Goal: Task Accomplishment & Management: Manage account settings

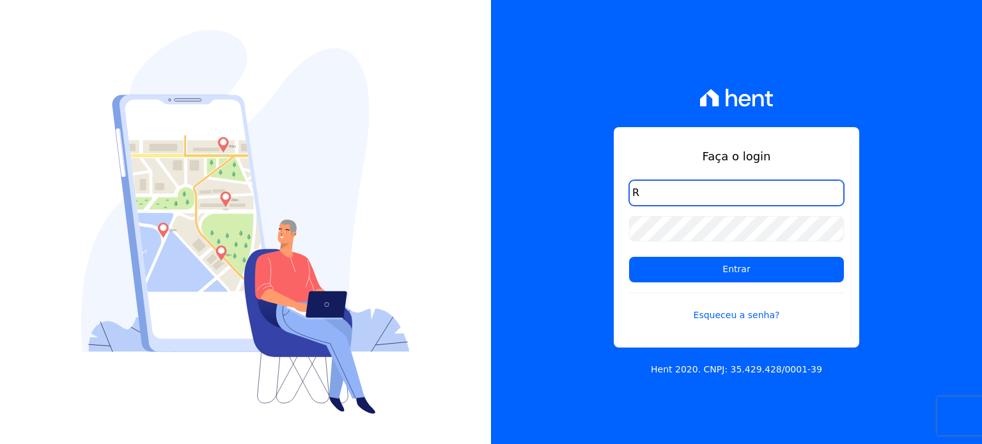
click at [661, 196] on input "R" at bounding box center [736, 193] width 215 height 26
type input "[PERSON_NAME][EMAIL_ADDRESS][DOMAIN_NAME]"
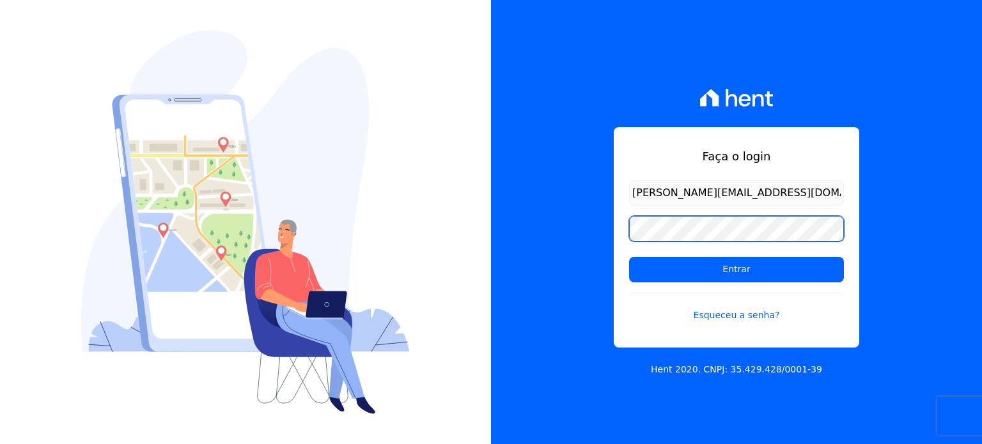
click at [629, 257] on input "Entrar" at bounding box center [736, 270] width 215 height 26
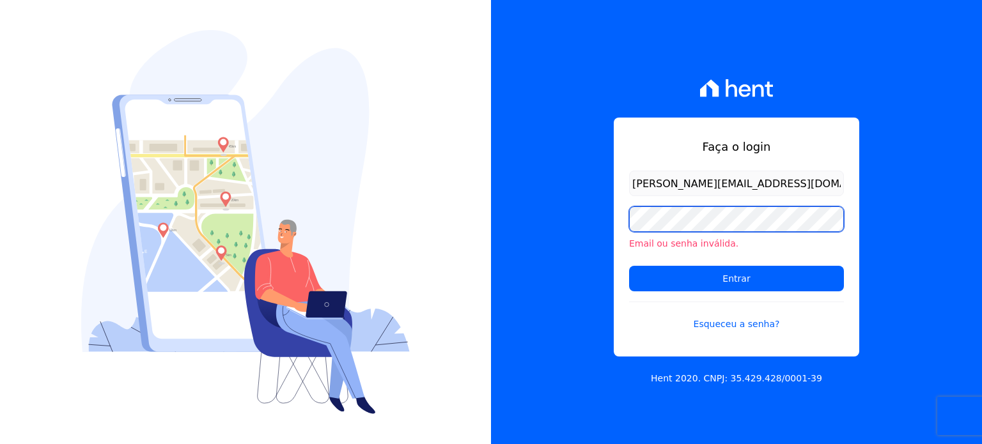
click at [629, 266] on input "Entrar" at bounding box center [736, 279] width 215 height 26
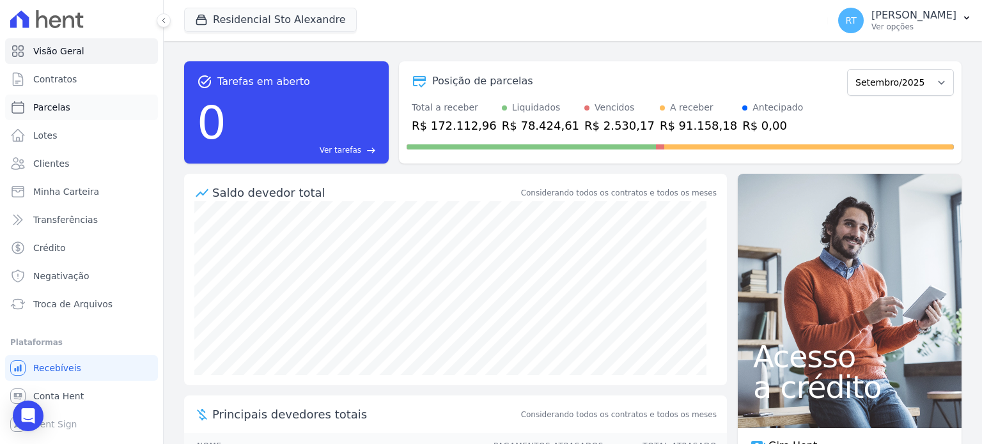
click at [43, 103] on span "Parcelas" at bounding box center [51, 107] width 37 height 13
select select
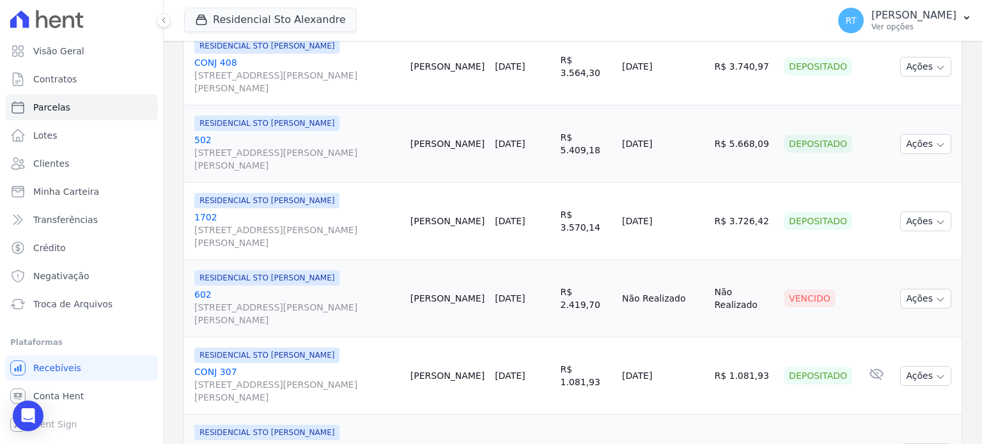
scroll to position [384, 0]
click at [936, 294] on icon "button" at bounding box center [941, 299] width 10 height 10
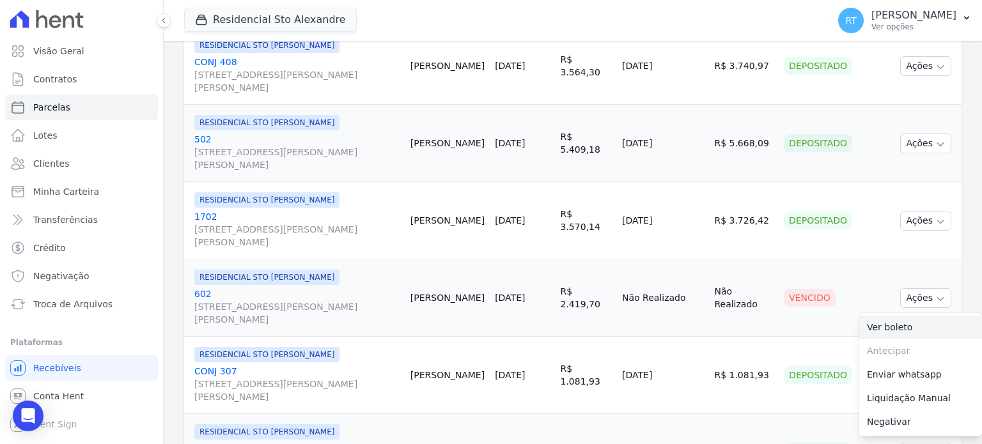
click at [879, 316] on link "Ver boleto" at bounding box center [921, 328] width 123 height 24
click at [525, 293] on link "[DATE]" at bounding box center [510, 298] width 30 height 10
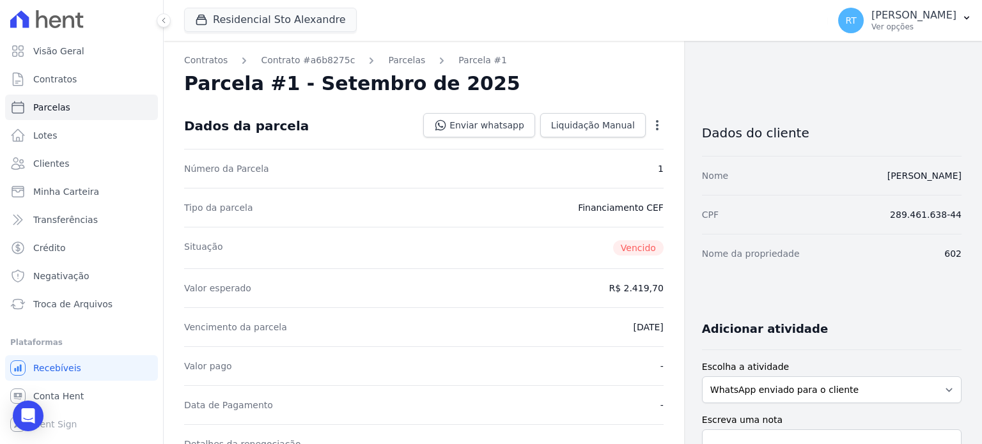
click at [656, 122] on icon "button" at bounding box center [657, 125] width 3 height 10
click at [589, 166] on link "Cancelar Cobrança" at bounding box center [602, 165] width 113 height 23
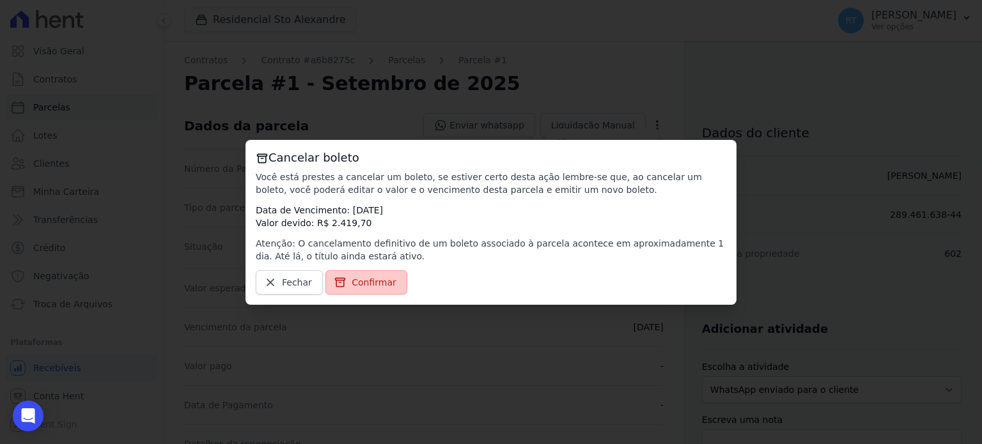
click at [369, 281] on span "Confirmar" at bounding box center [374, 282] width 45 height 13
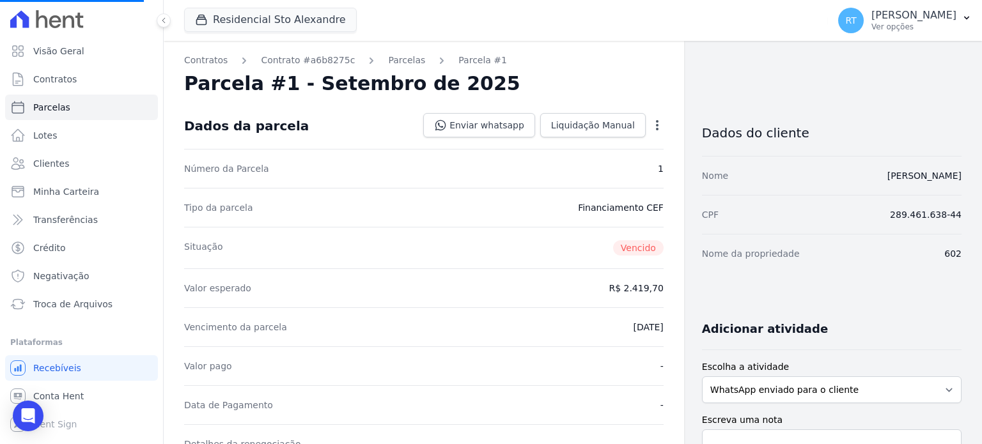
click at [652, 120] on icon "button" at bounding box center [657, 125] width 13 height 13
click at [54, 79] on span "Contratos" at bounding box center [54, 79] width 43 height 13
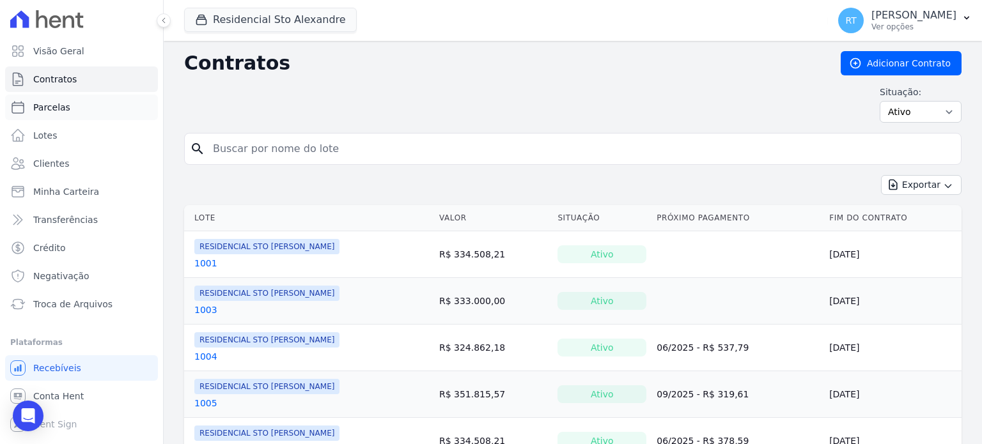
click at [46, 107] on span "Parcelas" at bounding box center [51, 107] width 37 height 13
select select
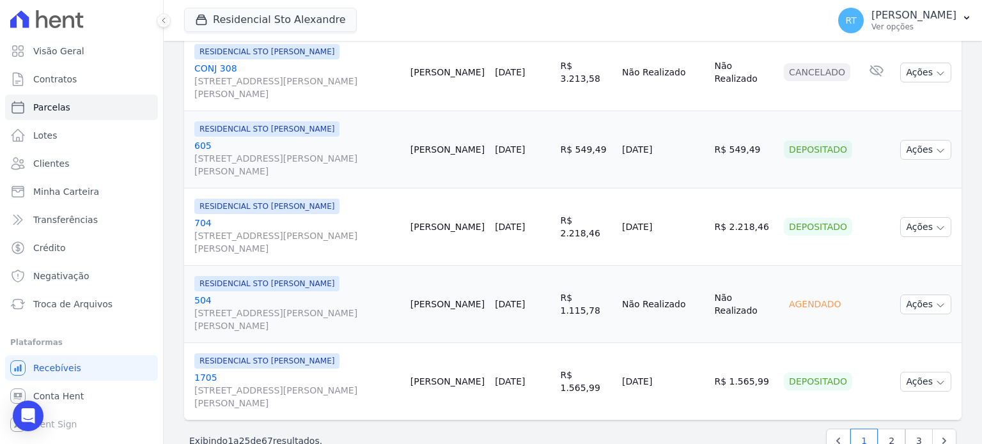
scroll to position [1931, 0]
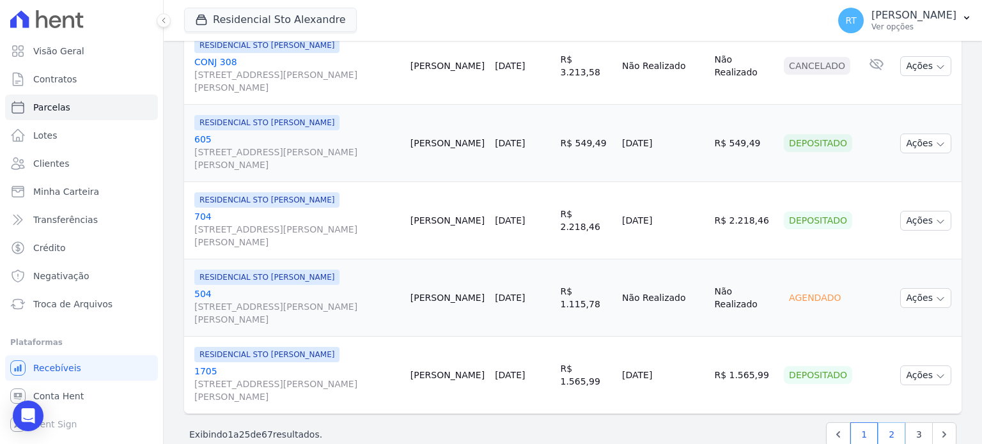
click at [885, 423] on link "2" at bounding box center [892, 435] width 28 height 24
select select
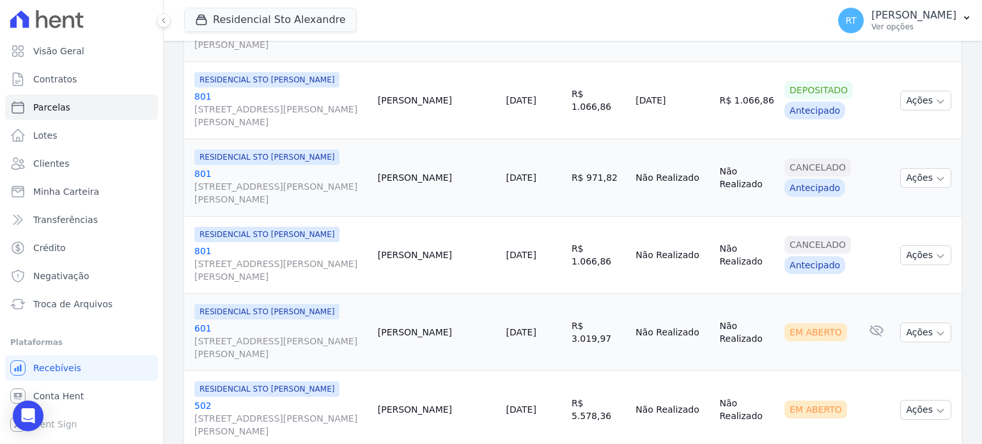
scroll to position [1279, 0]
